Goal: Transaction & Acquisition: Purchase product/service

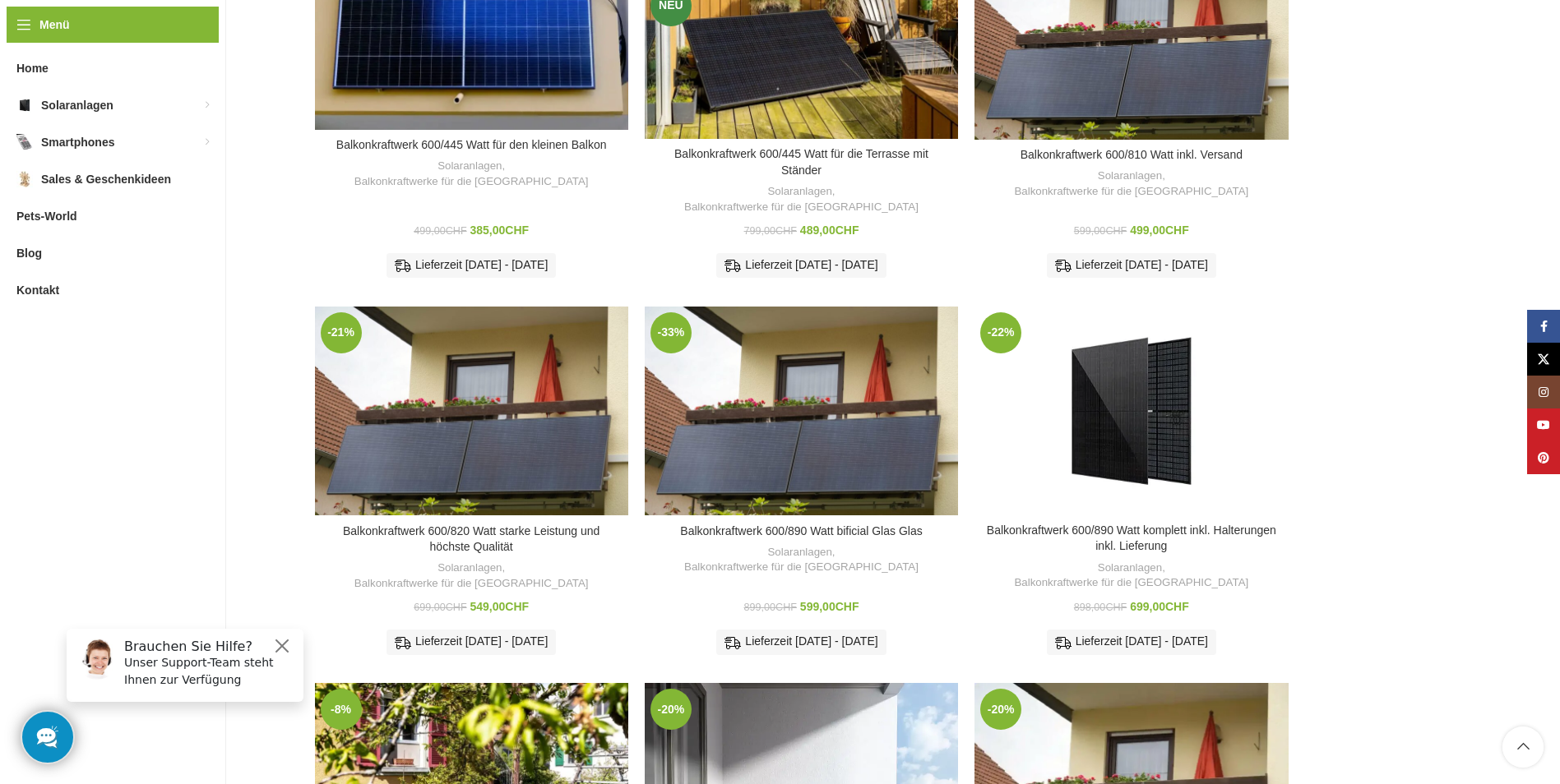
scroll to position [338, 0]
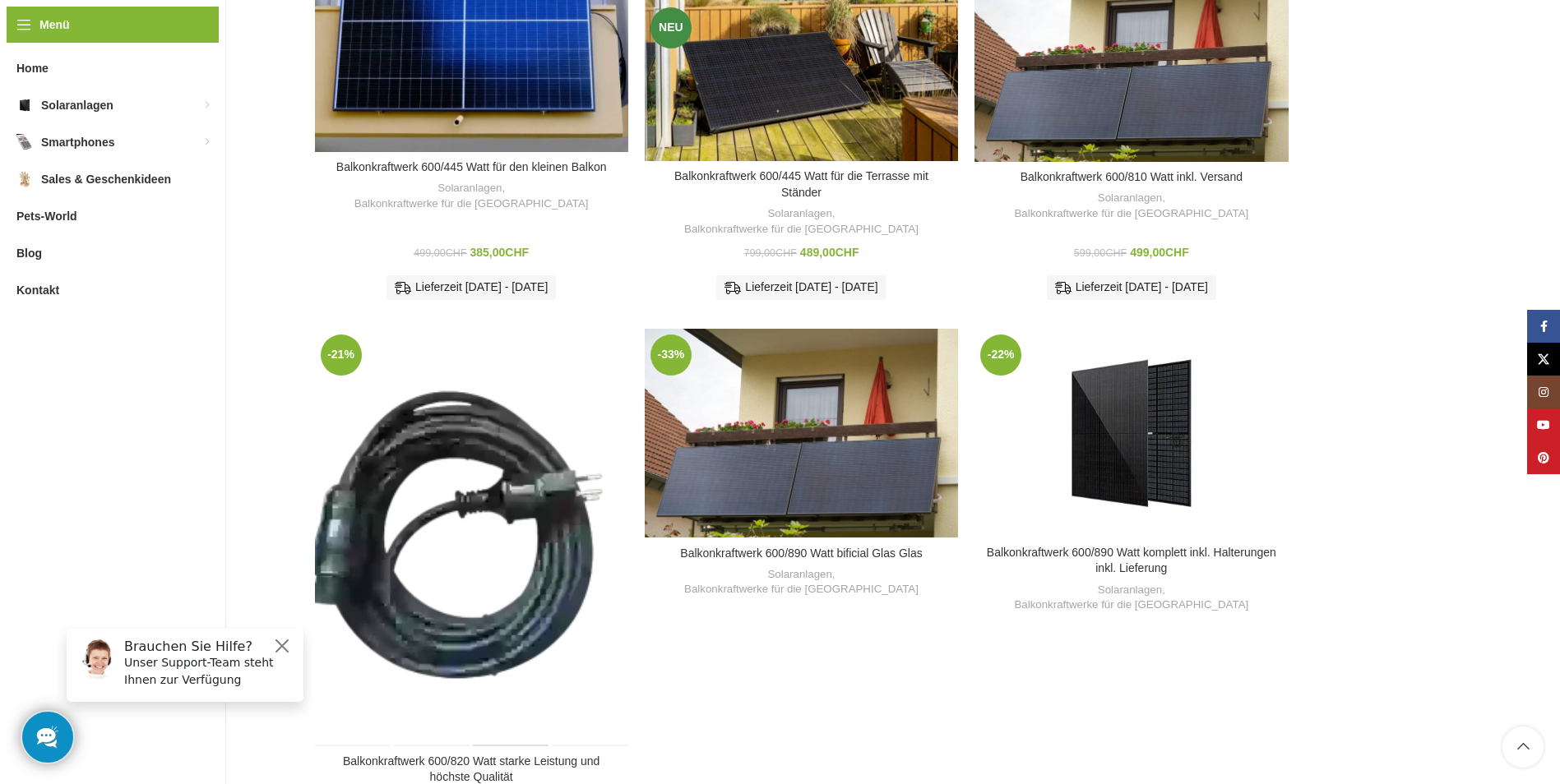
click at [511, 457] on div "Balkonkraftwerk 600/820 Watt starke Leistung und höchste Qualität" at bounding box center [510, 537] width 78 height 417
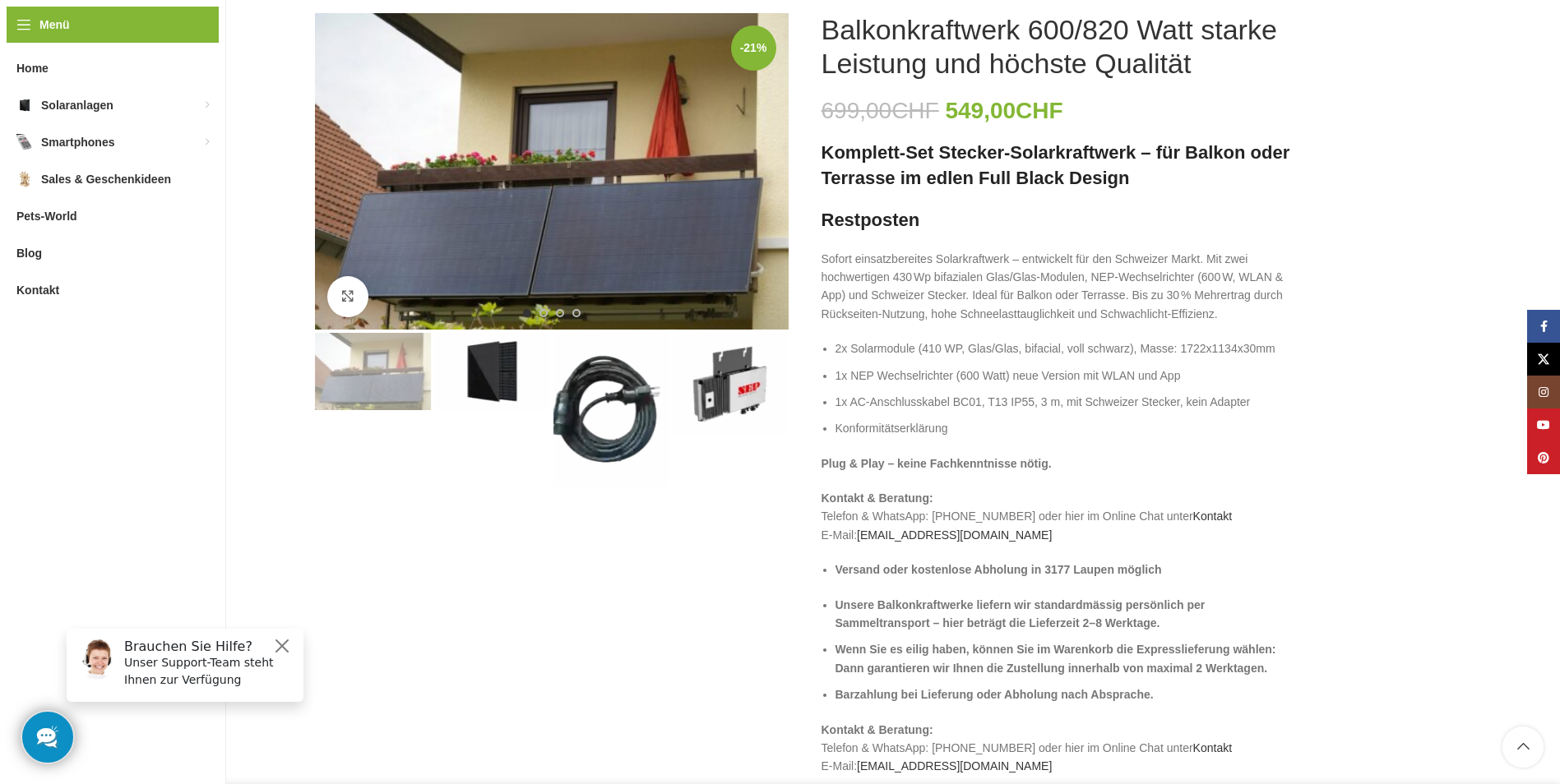
scroll to position [247, 0]
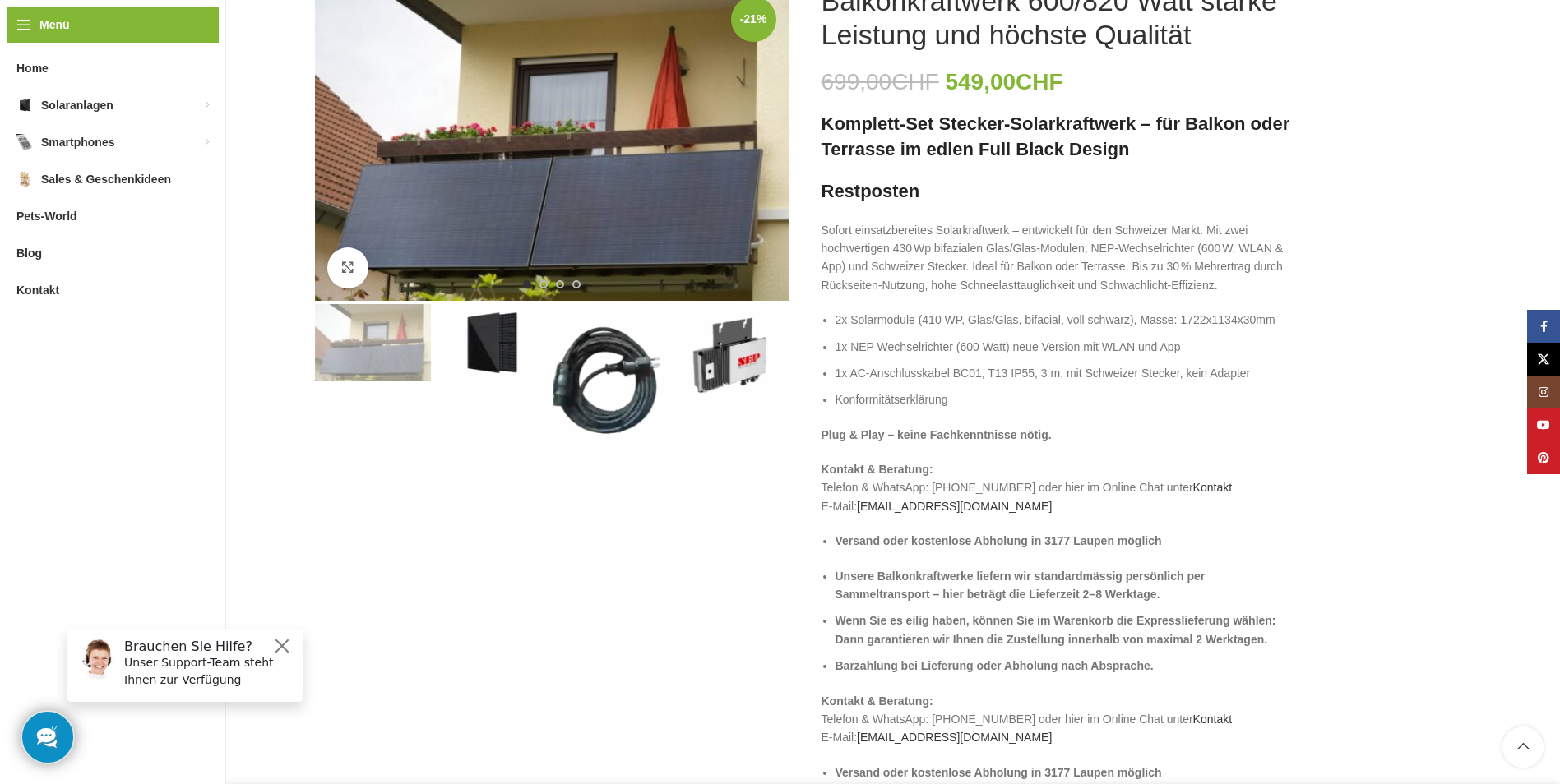
click at [502, 352] on img "2 / 4" at bounding box center [491, 342] width 116 height 77
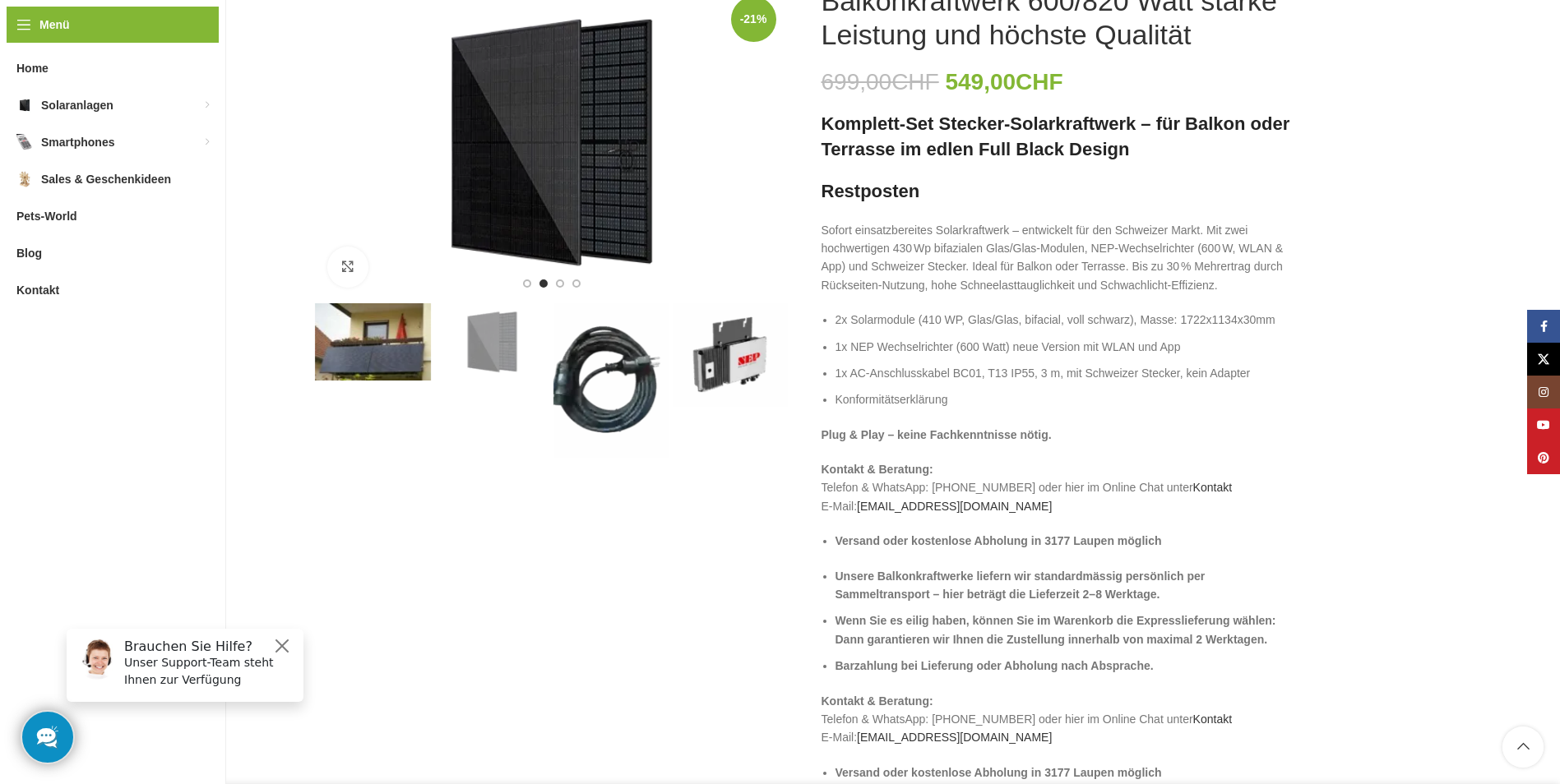
click at [583, 375] on img "3 / 4" at bounding box center [611, 380] width 116 height 155
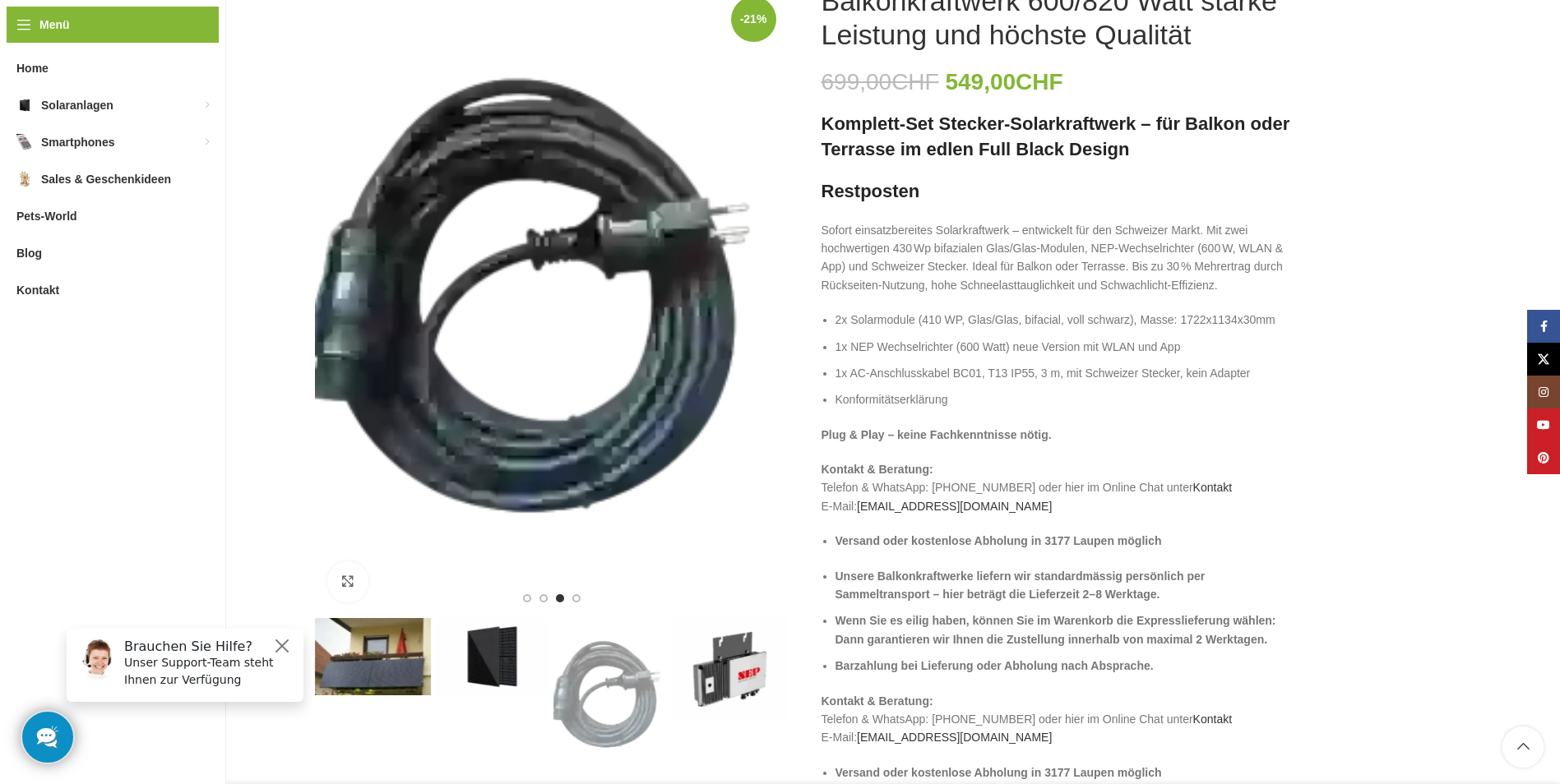
click at [725, 658] on img "4 / 4" at bounding box center [730, 670] width 116 height 103
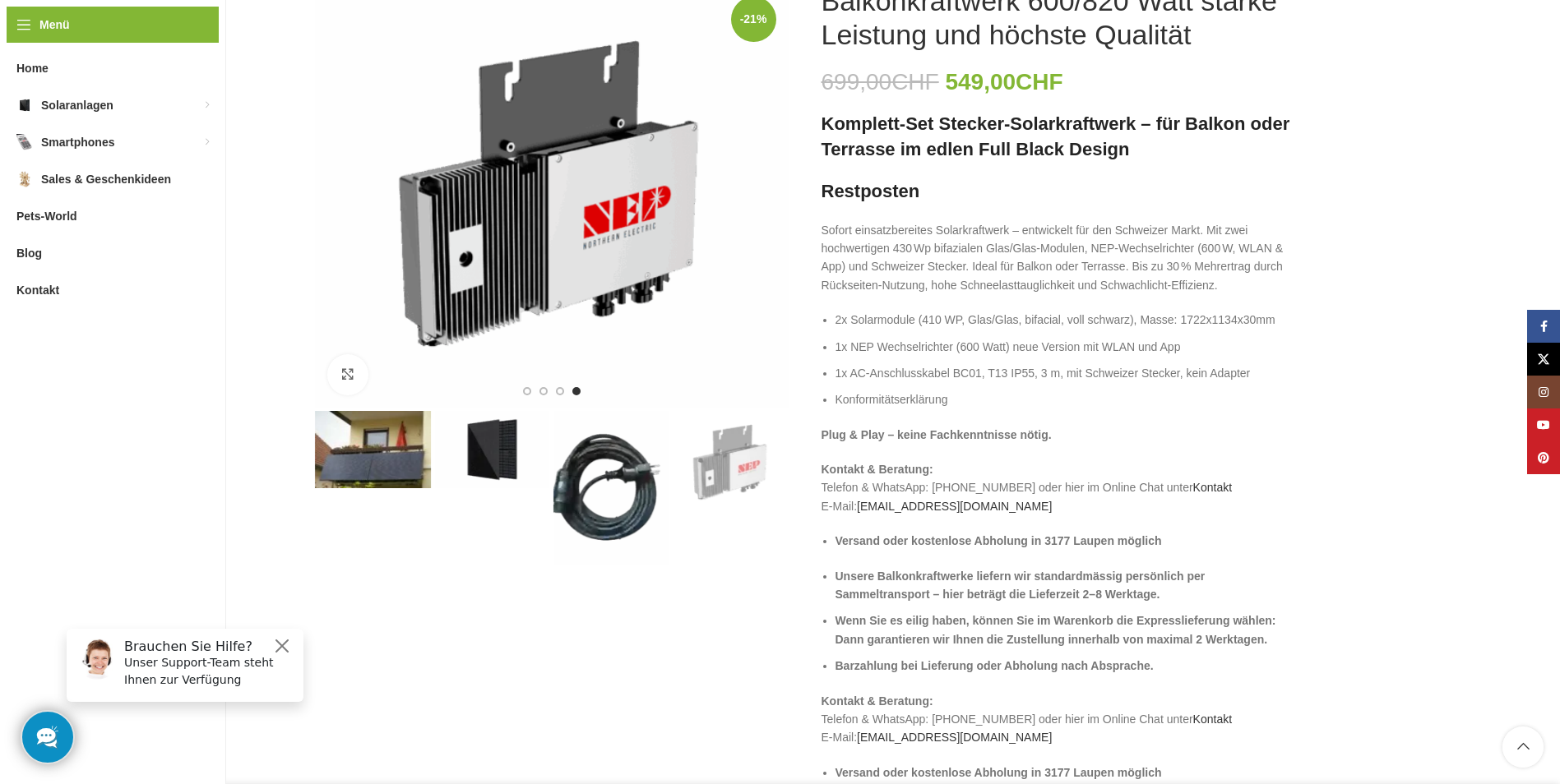
click at [608, 480] on img "3 / 4" at bounding box center [611, 488] width 116 height 155
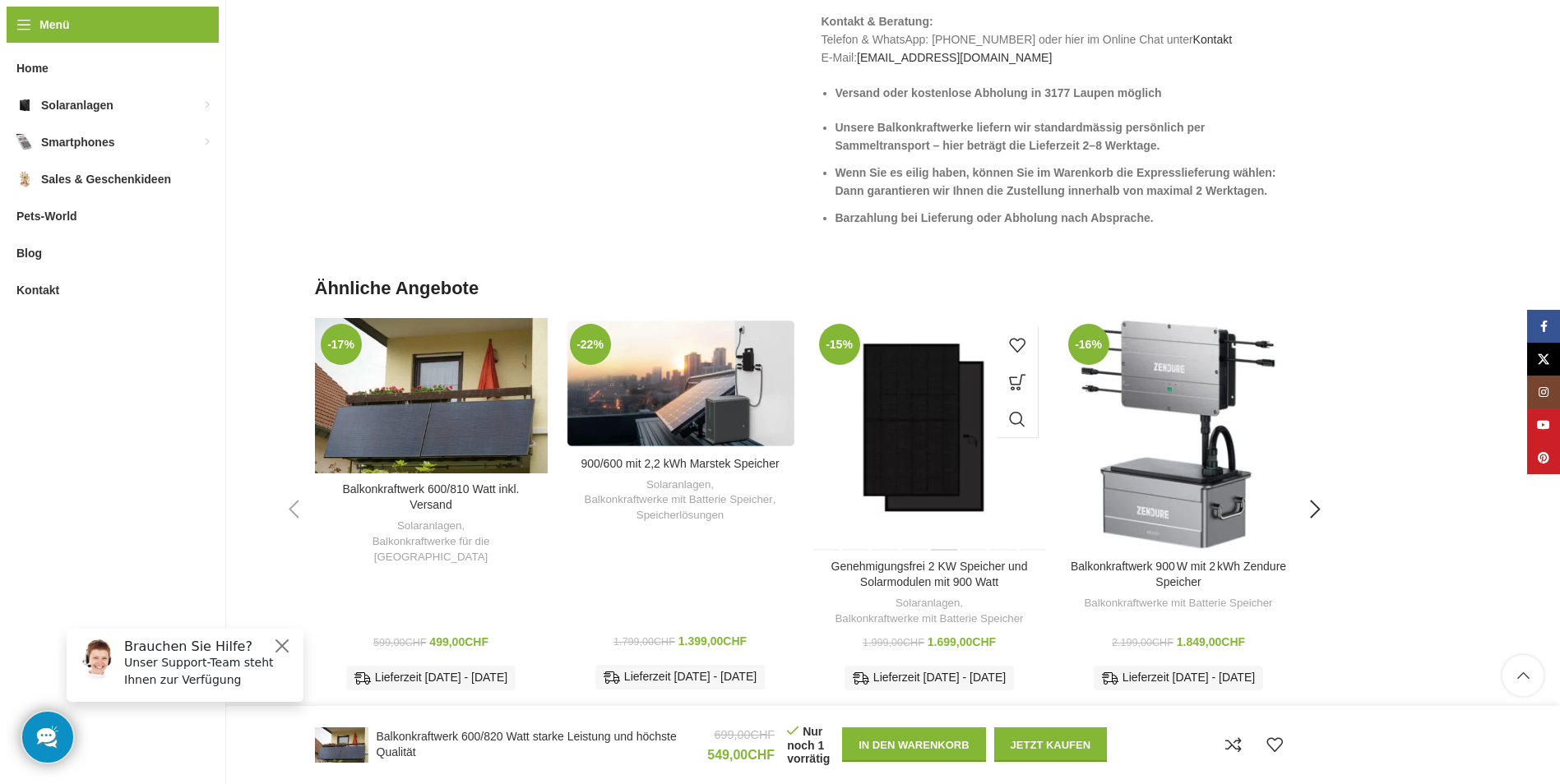
scroll to position [2713, 0]
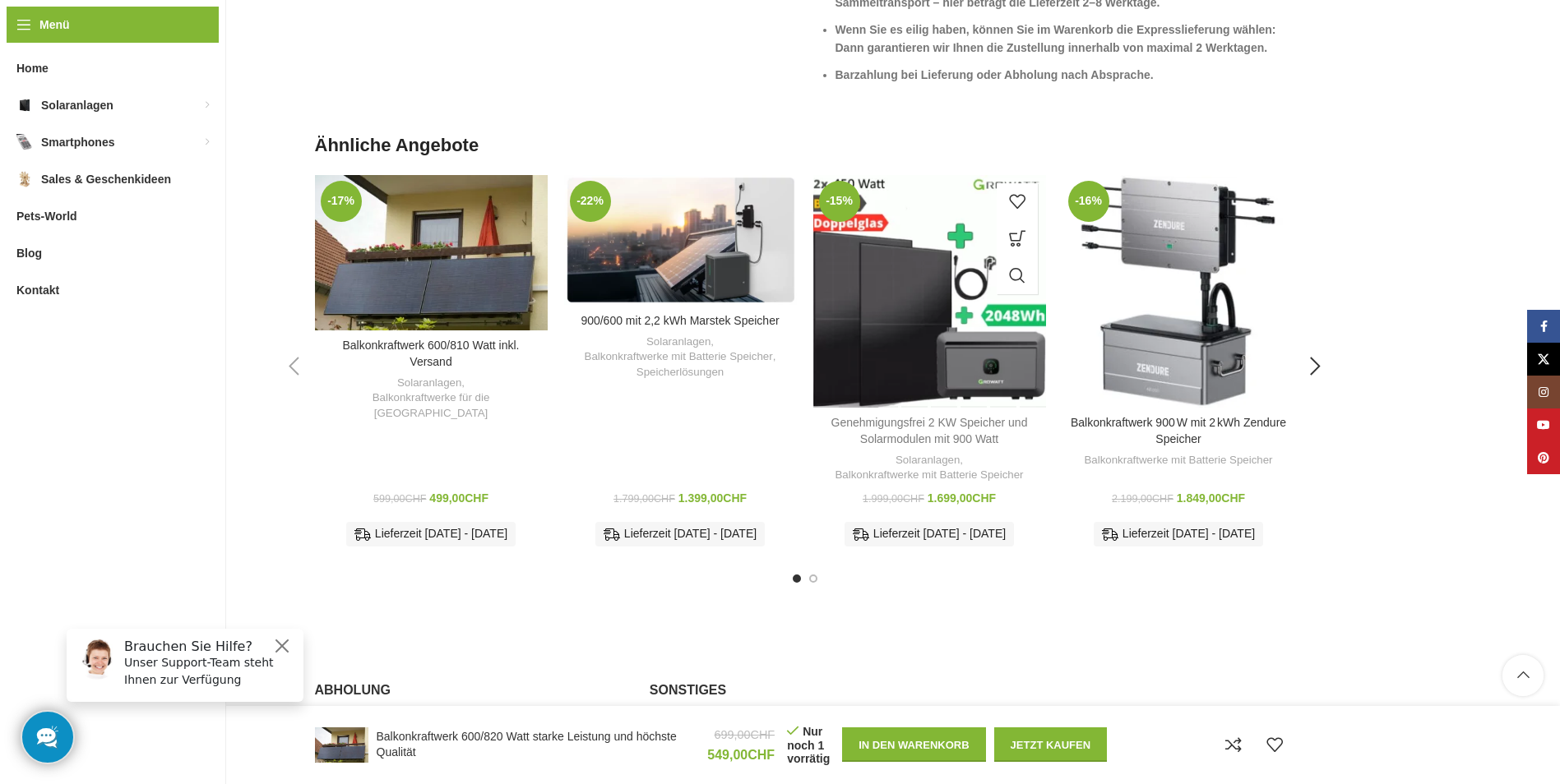
click at [956, 427] on link "Genehmigungsfrei 2 KW Speicher und Solarmodulen mit 900 Watt" at bounding box center [929, 431] width 197 height 29
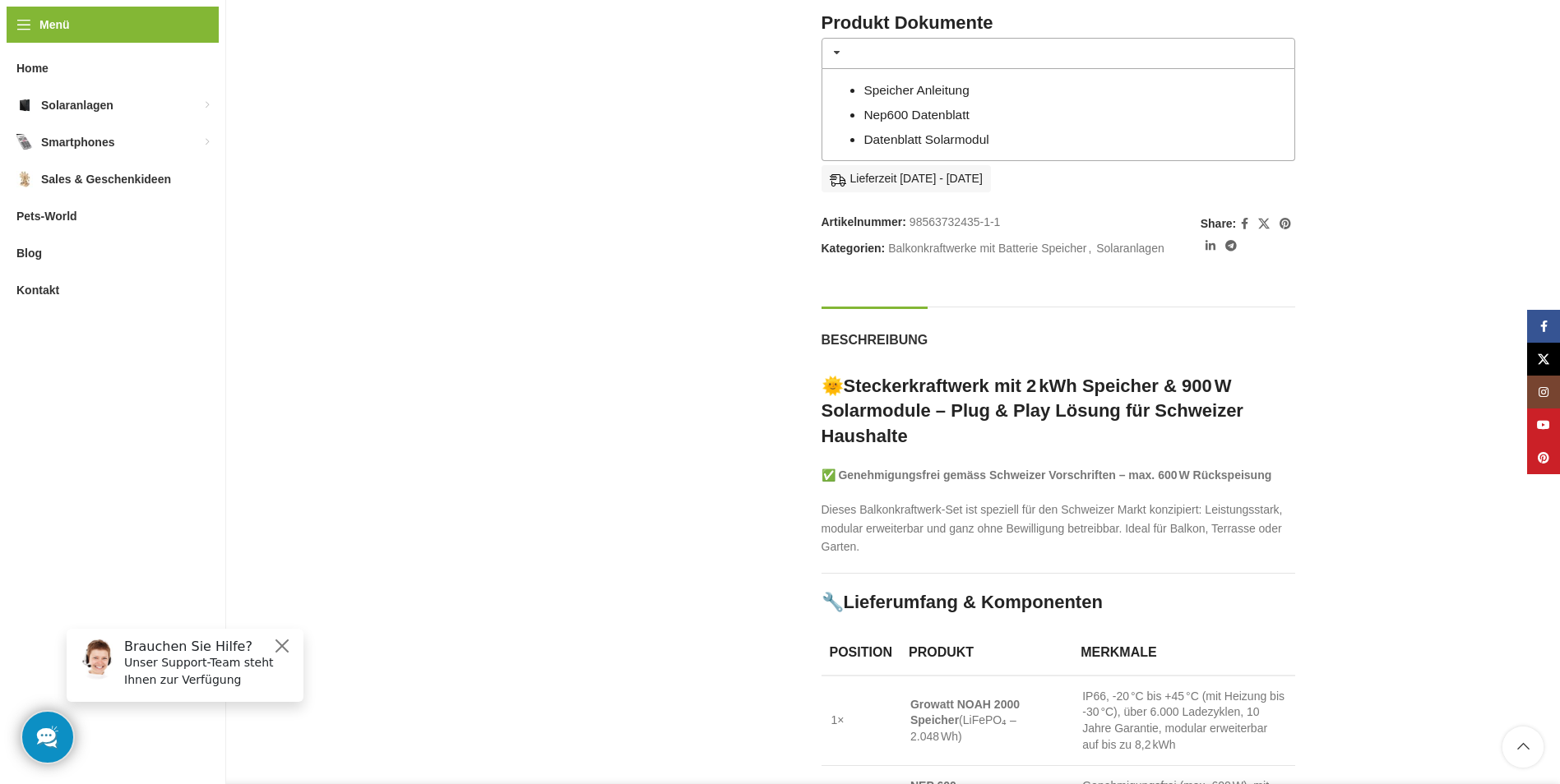
scroll to position [905, 0]
